Goal: Task Accomplishment & Management: Use online tool/utility

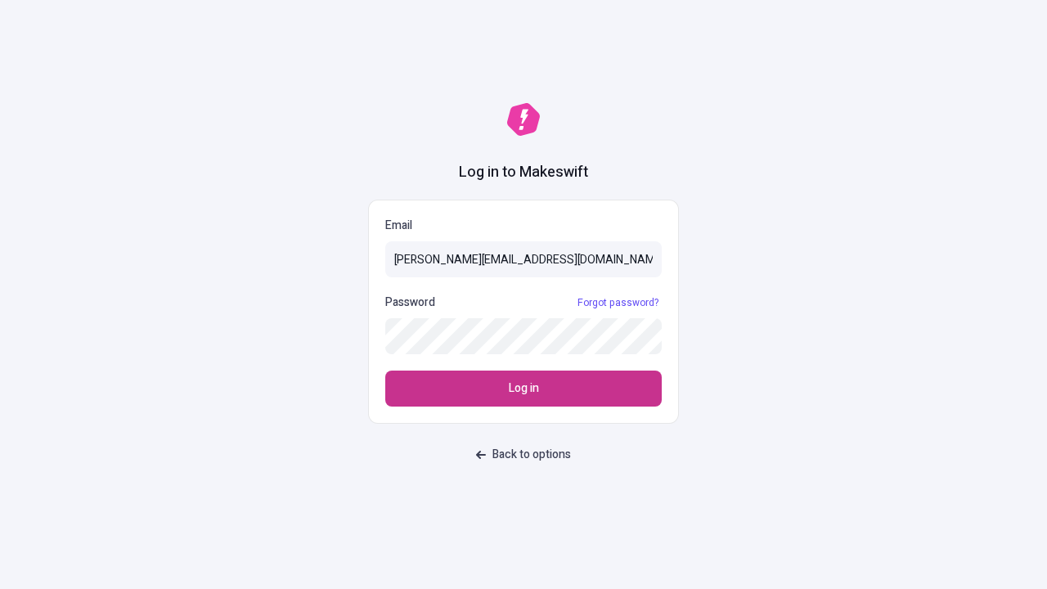
click at [523, 388] on span "Log in" at bounding box center [524, 388] width 30 height 18
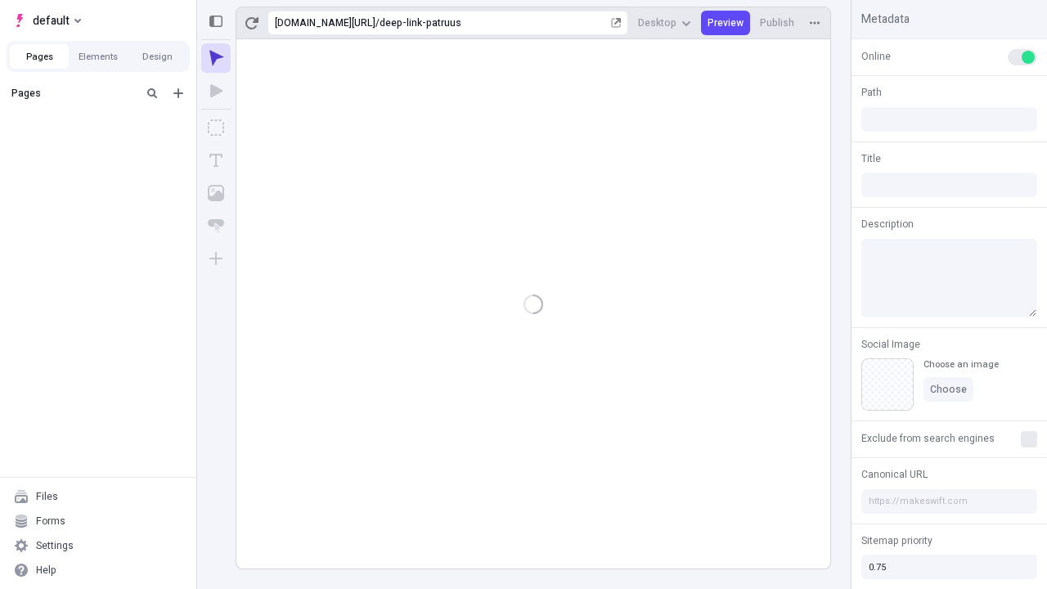
type input "/deep-link-patruus"
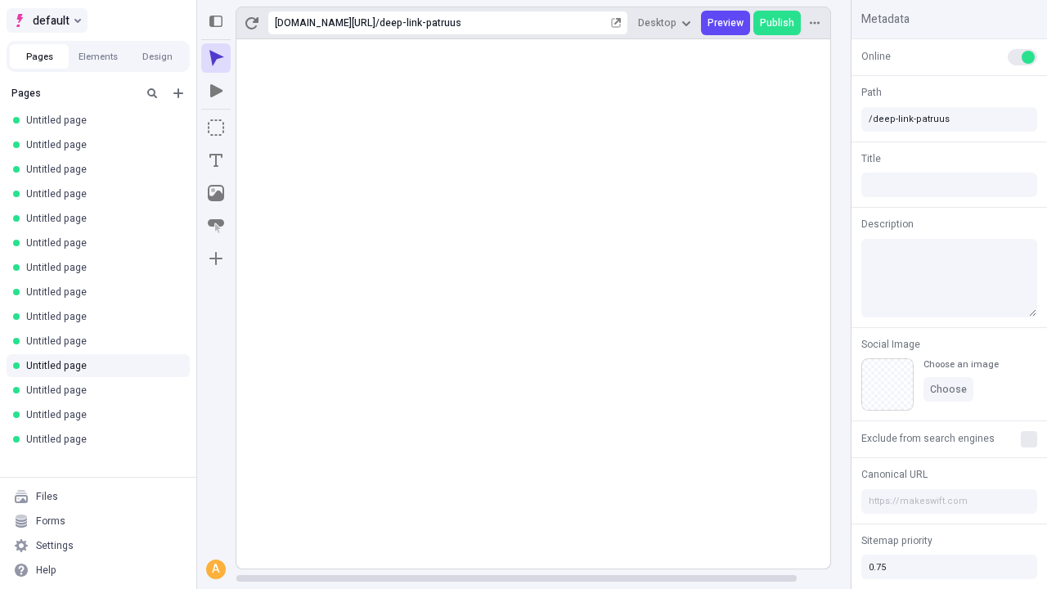
click at [46, 20] on span "default" at bounding box center [51, 21] width 37 height 20
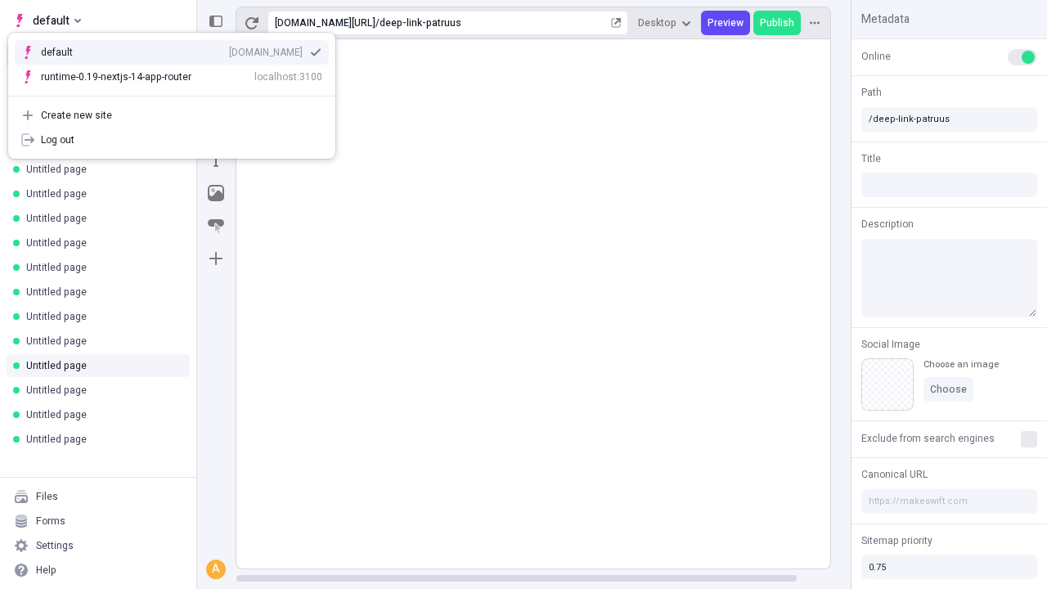
click at [229, 49] on div "[DOMAIN_NAME]" at bounding box center [266, 52] width 74 height 13
click at [178, 93] on icon "Add new" at bounding box center [178, 93] width 10 height 10
